Goal: Find specific page/section: Find specific page/section

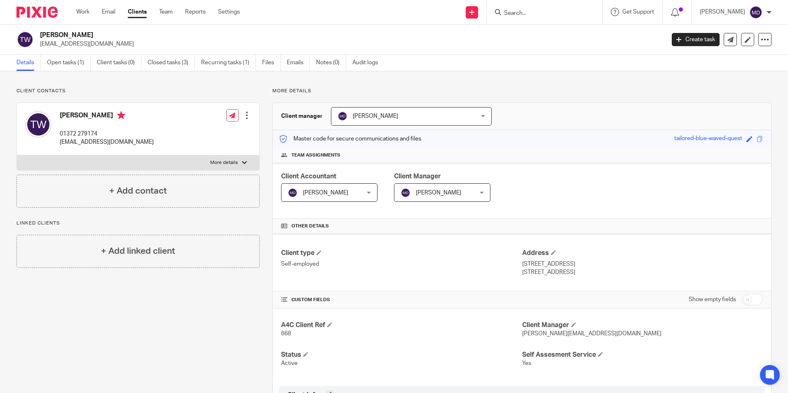
click at [531, 16] on input "Search" at bounding box center [540, 13] width 74 height 7
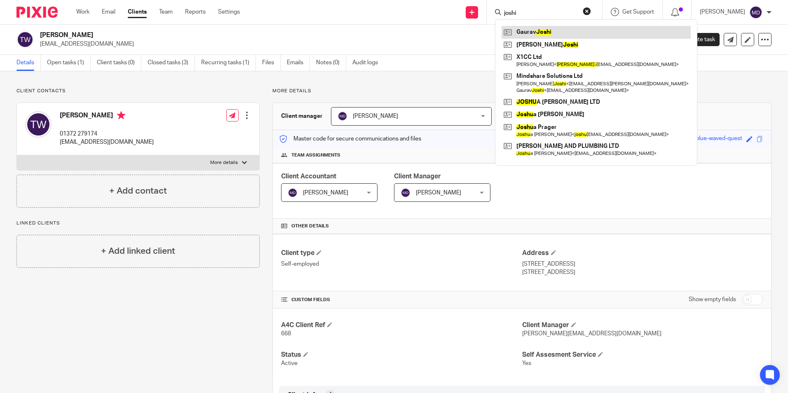
type input "joshi"
click at [527, 33] on link at bounding box center [596, 32] width 189 height 12
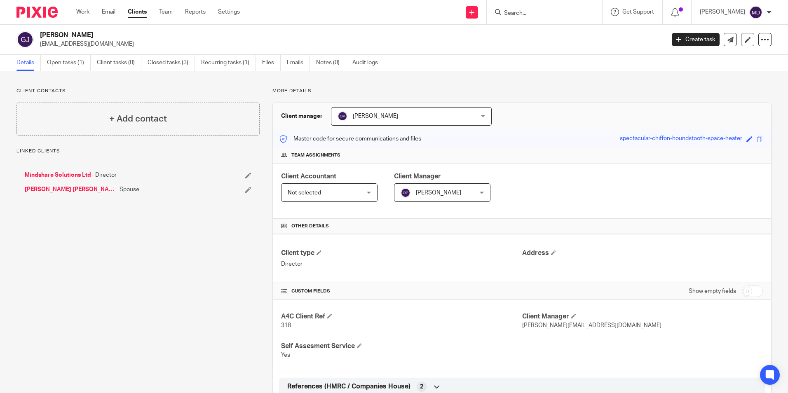
click at [535, 14] on input "Search" at bounding box center [540, 13] width 74 height 7
click at [520, 10] on input "Search" at bounding box center [540, 13] width 74 height 7
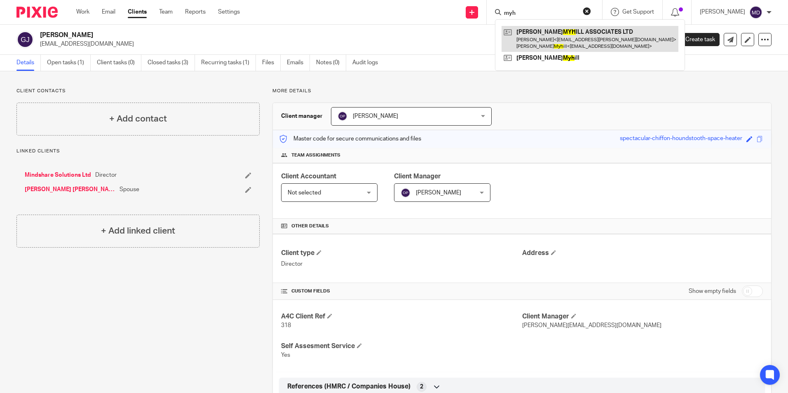
type input "myh"
click at [553, 46] on link at bounding box center [590, 39] width 177 height 26
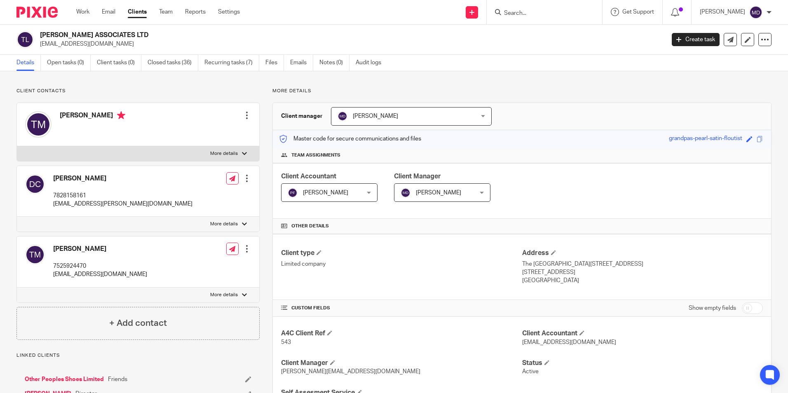
click at [516, 10] on input "Search" at bounding box center [540, 13] width 74 height 7
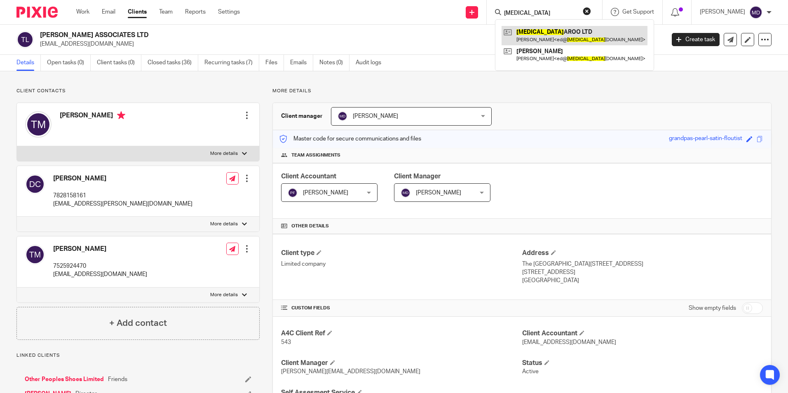
type input "yaz"
click at [540, 32] on link at bounding box center [575, 35] width 146 height 19
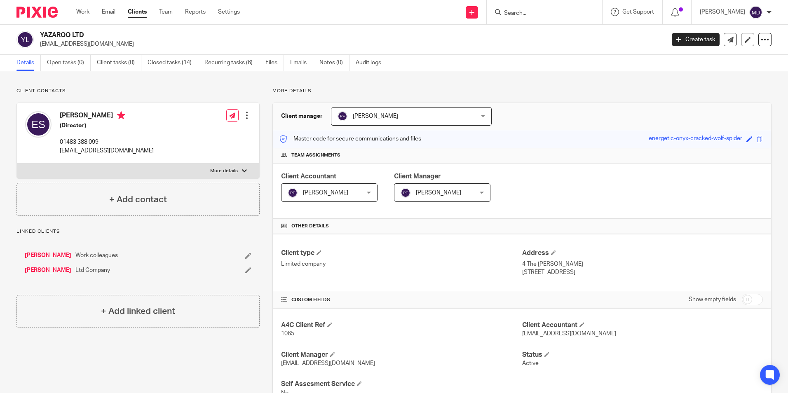
click at [514, 12] on input "Search" at bounding box center [540, 13] width 74 height 7
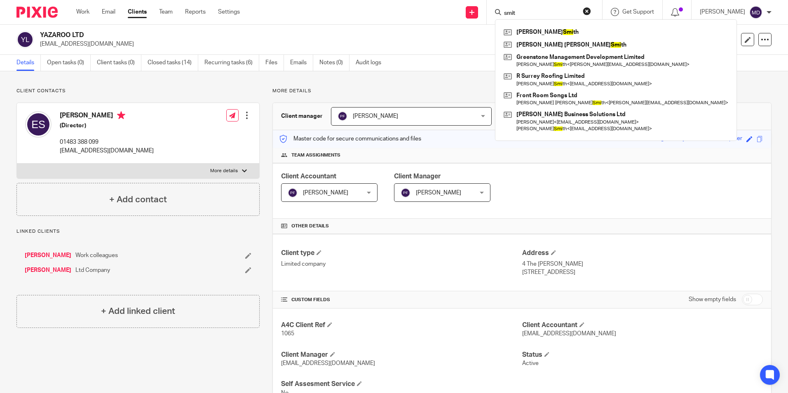
type input "smith"
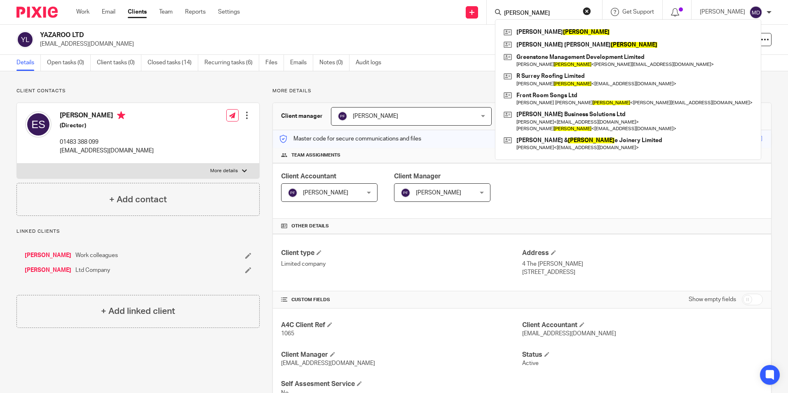
drag, startPoint x: 532, startPoint y: 12, endPoint x: 331, endPoint y: 12, distance: 200.8
click at [343, 14] on div "Send new email Create task Add client smith Suzannah Smith Olivia Kathrine Smit…" at bounding box center [520, 12] width 536 height 24
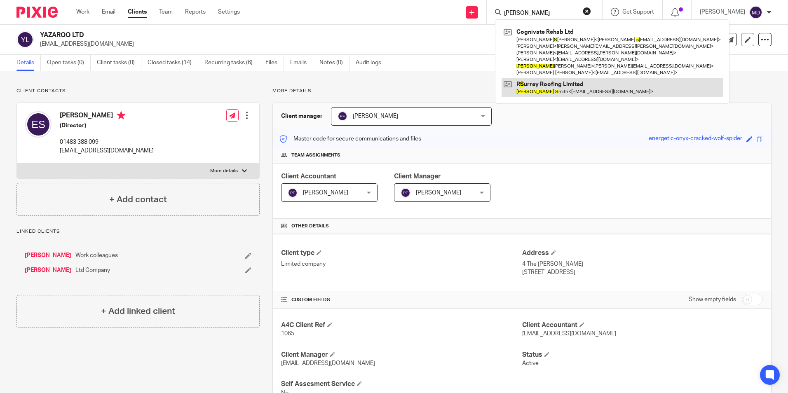
type input "alan s"
click at [542, 88] on link at bounding box center [612, 87] width 221 height 19
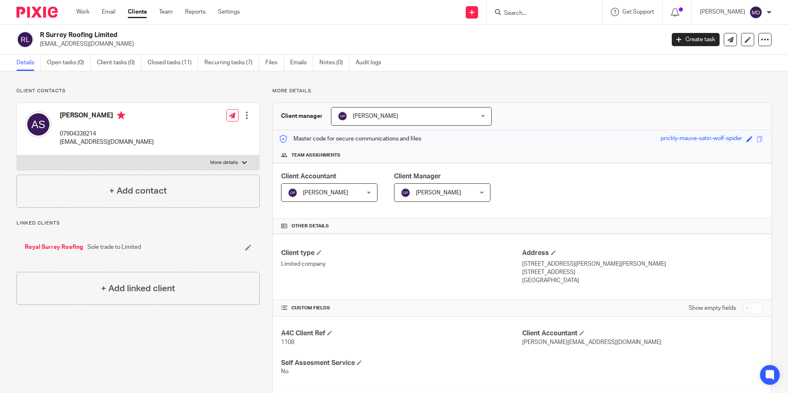
click at [517, 11] on input "Search" at bounding box center [540, 13] width 74 height 7
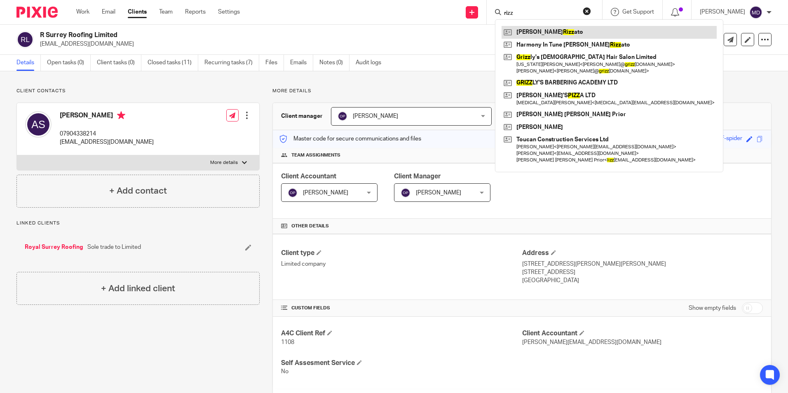
type input "rizz"
click at [518, 33] on link at bounding box center [609, 32] width 215 height 12
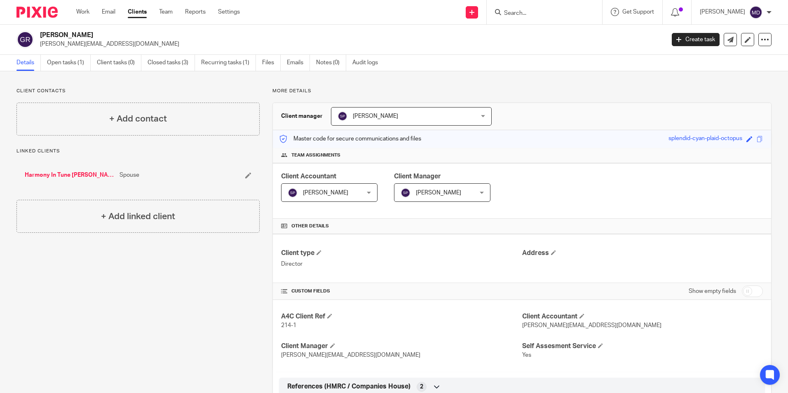
click at [518, 12] on input "Search" at bounding box center [540, 13] width 74 height 7
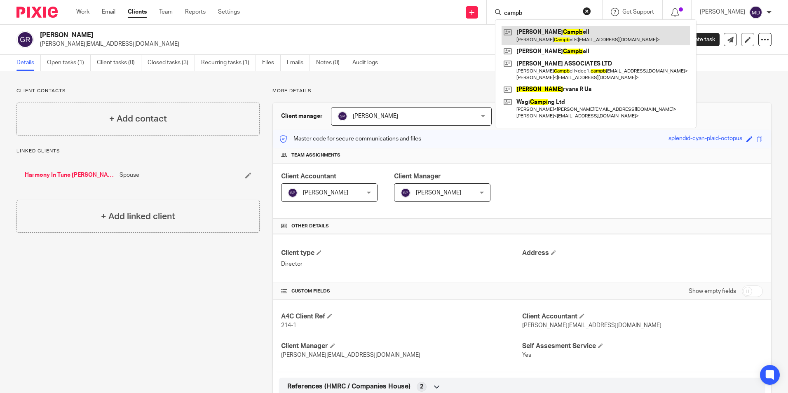
type input "campb"
click at [546, 42] on link at bounding box center [596, 35] width 188 height 19
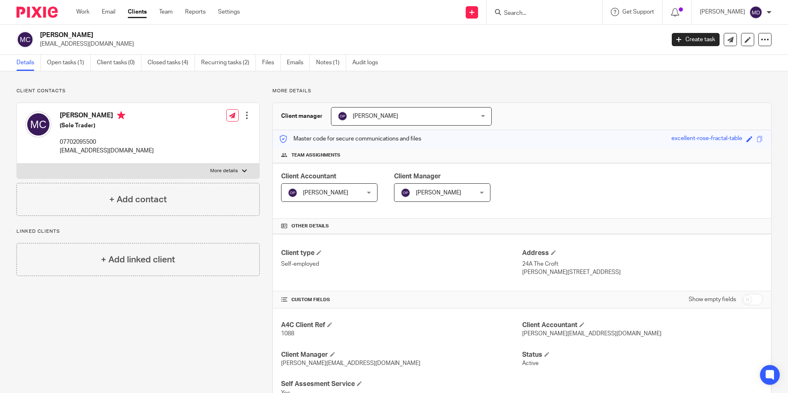
click at [516, 11] on input "Search" at bounding box center [540, 13] width 74 height 7
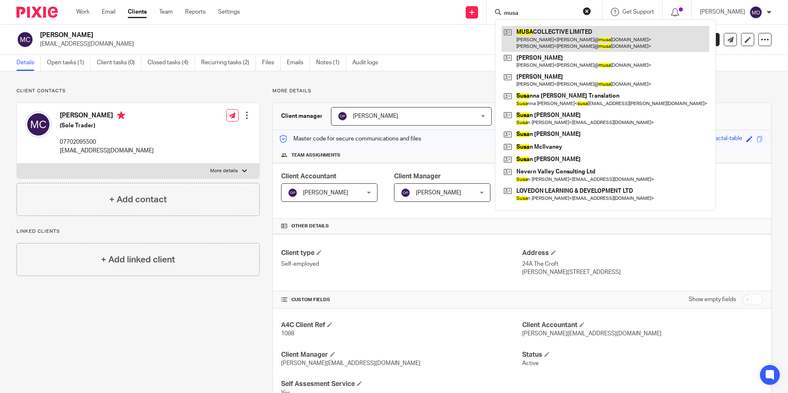
type input "musa"
click at [524, 40] on link at bounding box center [606, 39] width 208 height 26
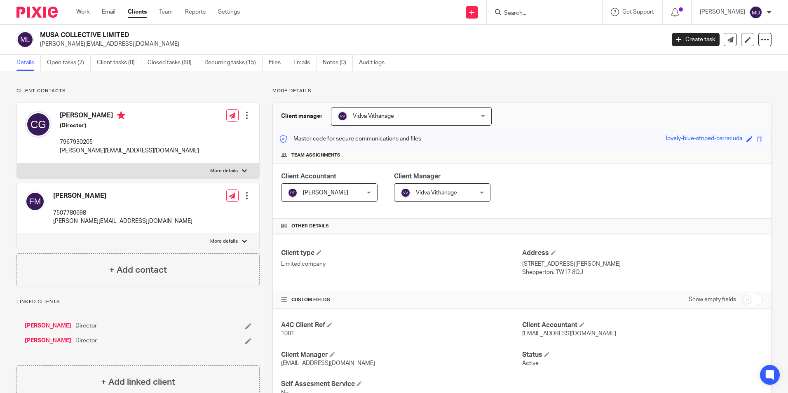
click at [510, 12] on input "Search" at bounding box center [540, 13] width 74 height 7
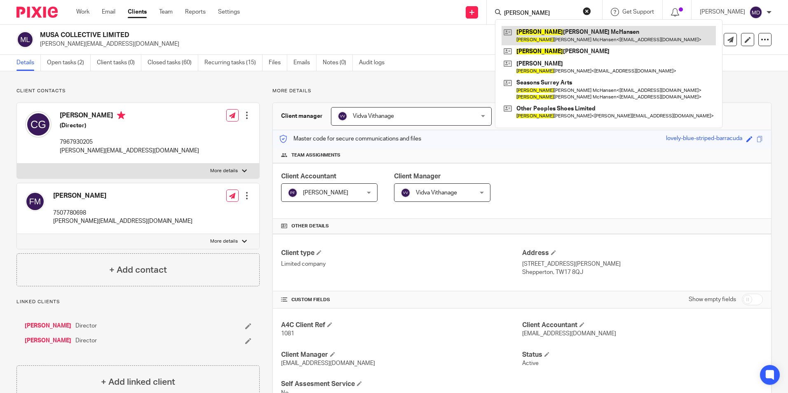
type input "kenneth"
click at [547, 32] on link at bounding box center [609, 35] width 214 height 19
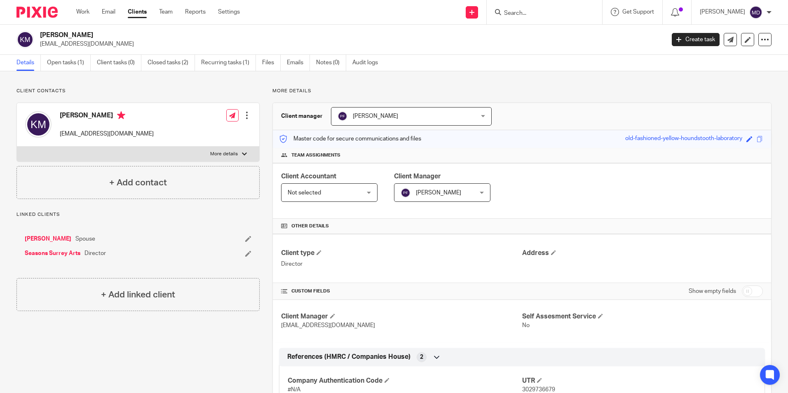
click at [546, 13] on input "Search" at bounding box center [540, 13] width 74 height 7
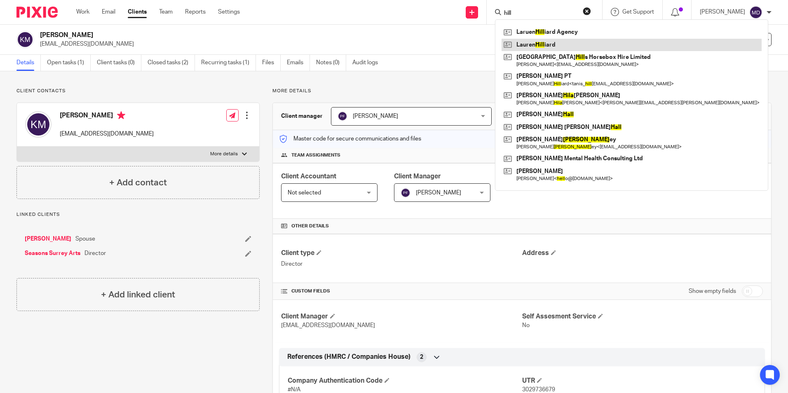
type input "hill"
click at [550, 43] on link at bounding box center [632, 45] width 260 height 12
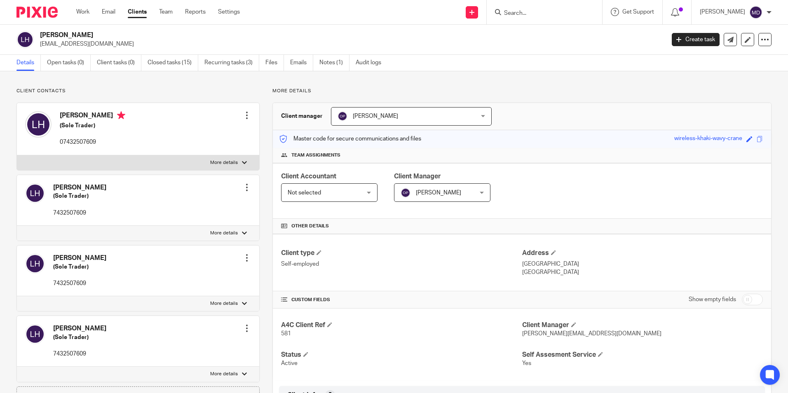
click at [539, 12] on input "Search" at bounding box center [540, 13] width 74 height 7
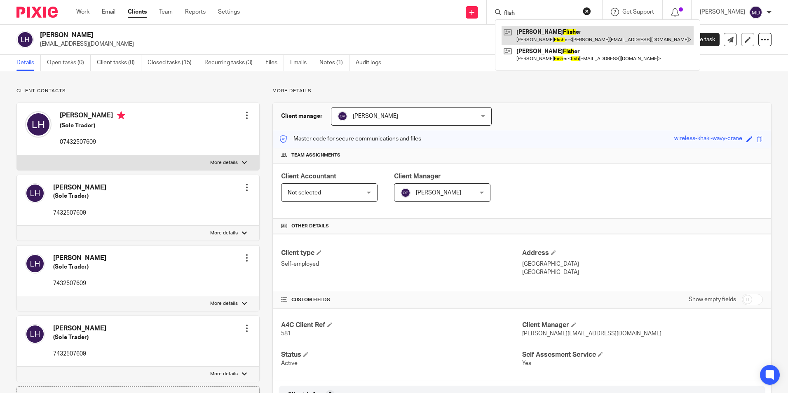
type input "flish"
click at [538, 33] on link at bounding box center [598, 35] width 192 height 19
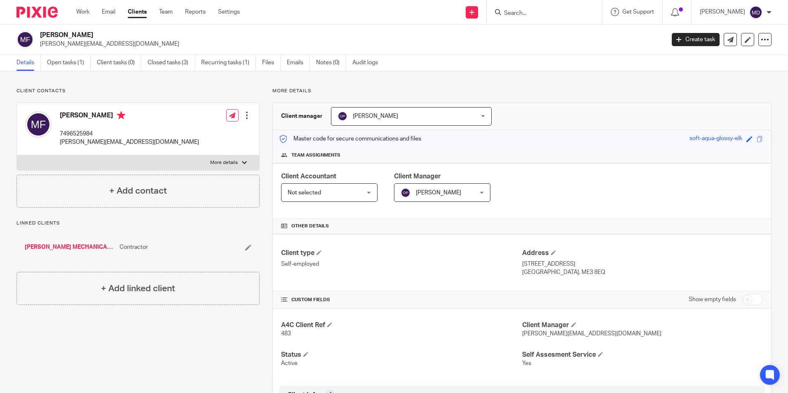
click at [546, 18] on div at bounding box center [544, 12] width 115 height 24
click at [541, 10] on input "Search" at bounding box center [540, 13] width 74 height 7
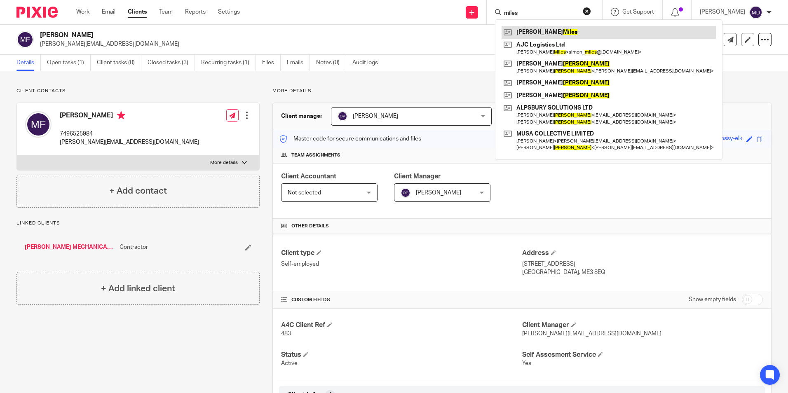
type input "miles"
click at [536, 28] on link at bounding box center [609, 32] width 214 height 12
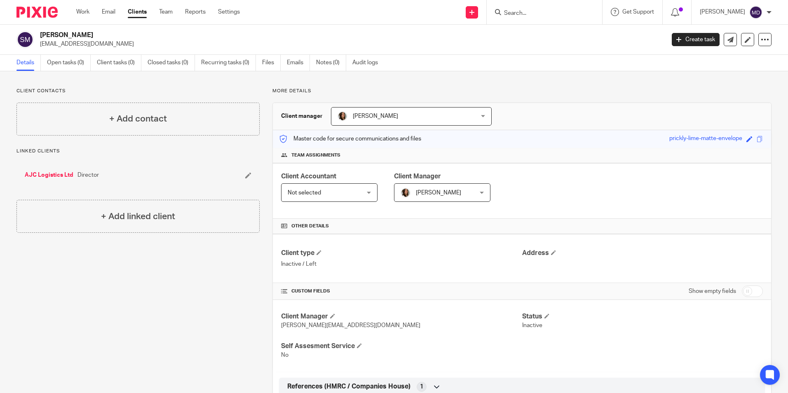
click at [516, 18] on div at bounding box center [544, 12] width 115 height 24
click at [516, 11] on input "Search" at bounding box center [540, 13] width 74 height 7
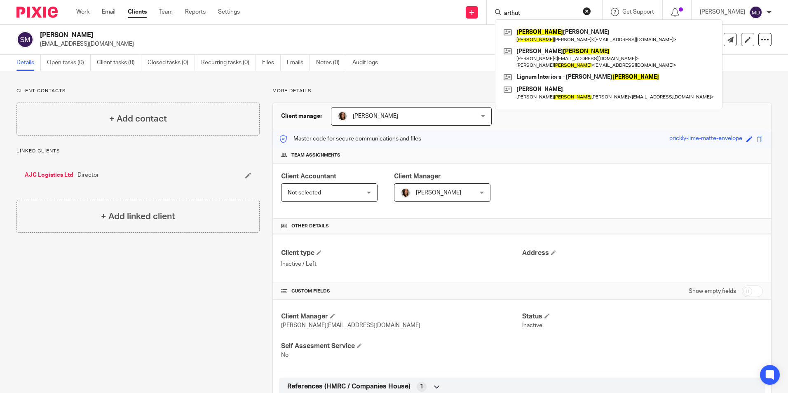
type input "arthut"
click at [532, 9] on form "arthut" at bounding box center [547, 12] width 88 height 10
click at [583, 8] on button "reset" at bounding box center [587, 11] width 8 height 8
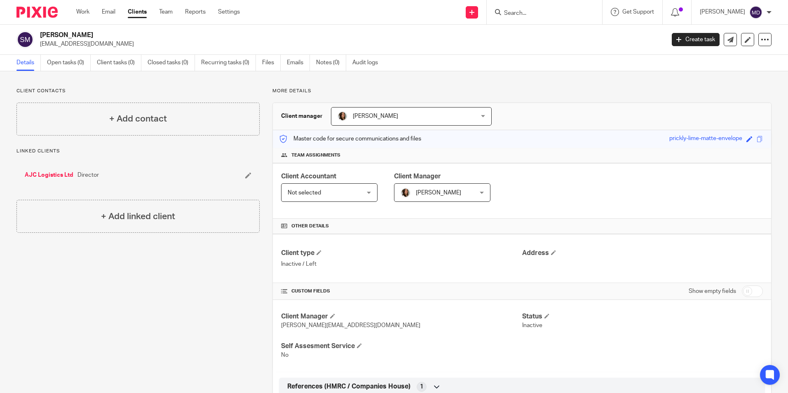
click at [534, 13] on input "Search" at bounding box center [540, 13] width 74 height 7
type input "[PERSON_NAME]"
click at [533, 30] on link at bounding box center [557, 32] width 110 height 12
click at [531, 14] on input "Search" at bounding box center [540, 13] width 74 height 7
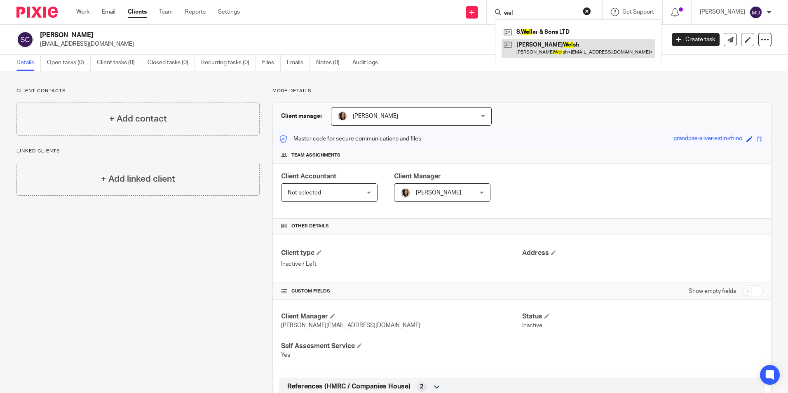
type input "wel"
click at [535, 50] on link at bounding box center [578, 48] width 153 height 19
